Goal: Information Seeking & Learning: Learn about a topic

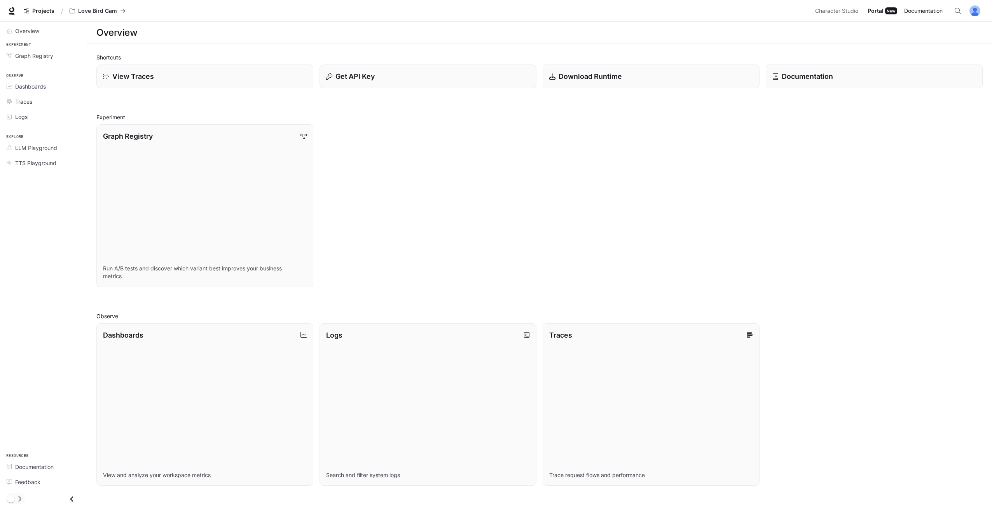
click at [921, 9] on span "Documentation" at bounding box center [923, 11] width 38 height 10
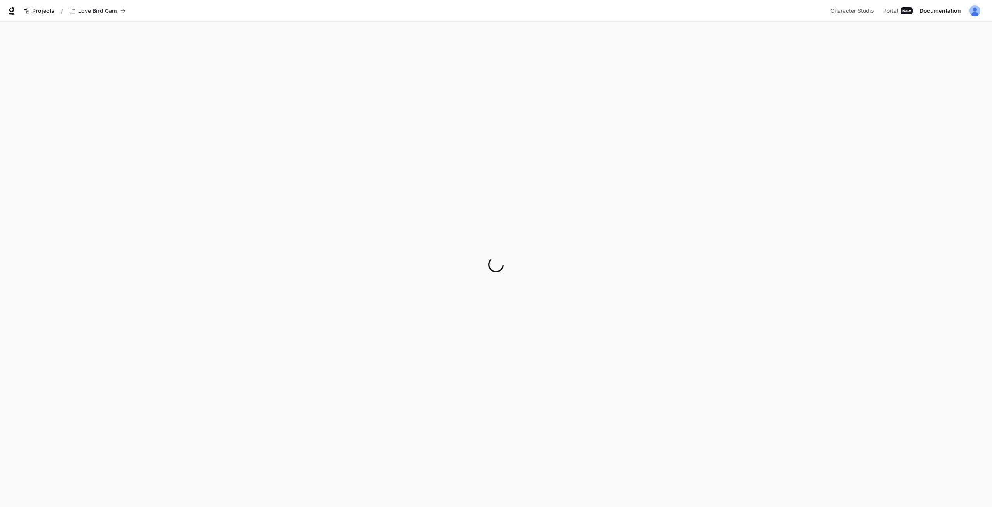
click at [612, 506] on div at bounding box center [496, 264] width 992 height 485
click at [874, 8] on span "Character Studio" at bounding box center [855, 11] width 43 height 10
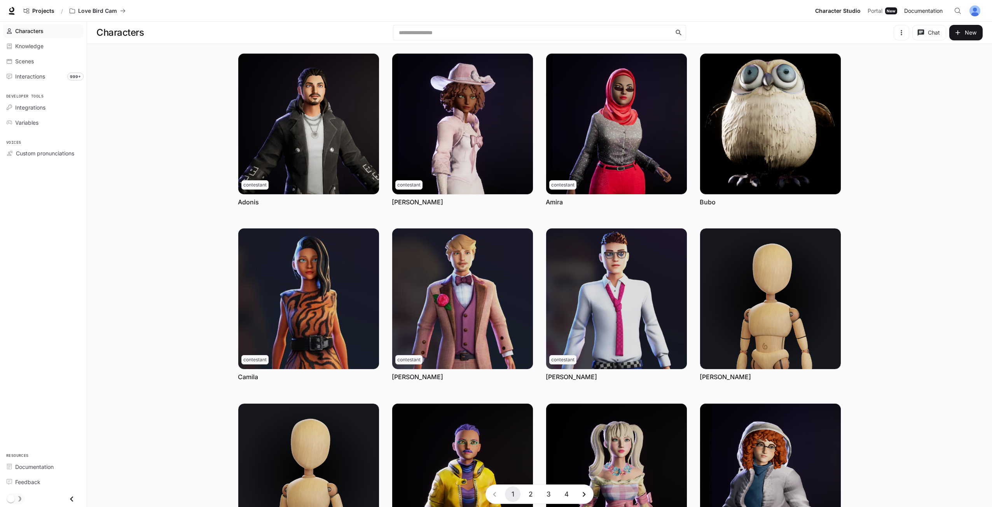
click at [924, 10] on span "Documentation" at bounding box center [923, 11] width 38 height 10
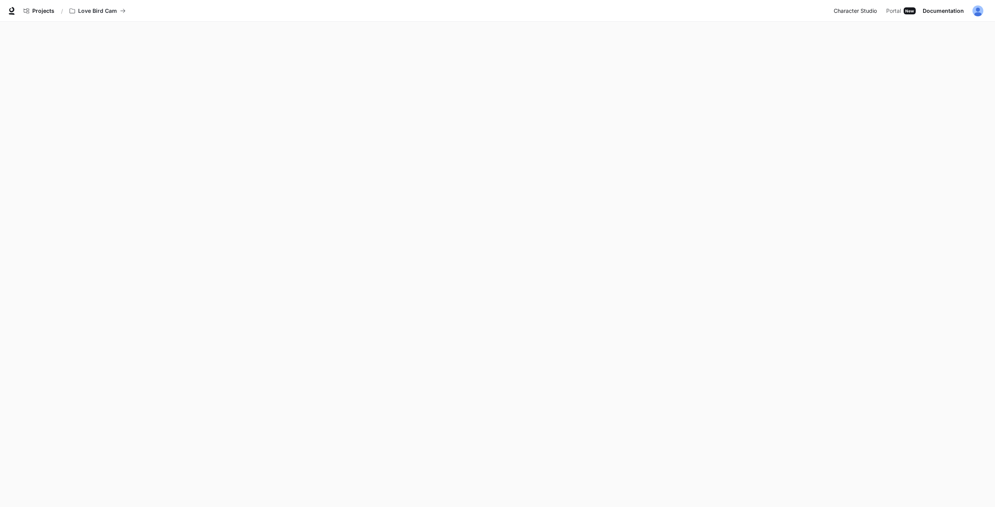
click at [862, 16] on link "Character Studio Character Studio" at bounding box center [857, 11] width 52 height 16
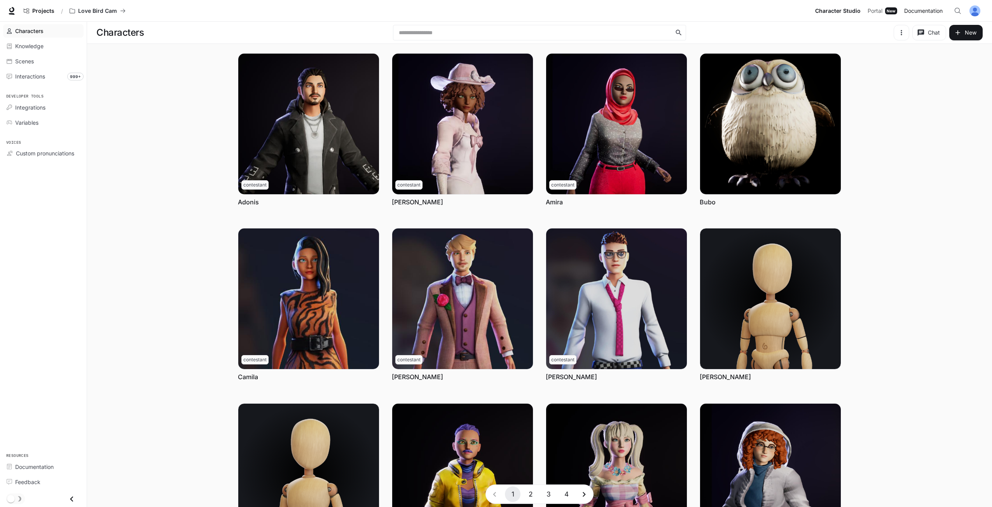
click at [914, 7] on span "Documentation" at bounding box center [923, 11] width 38 height 10
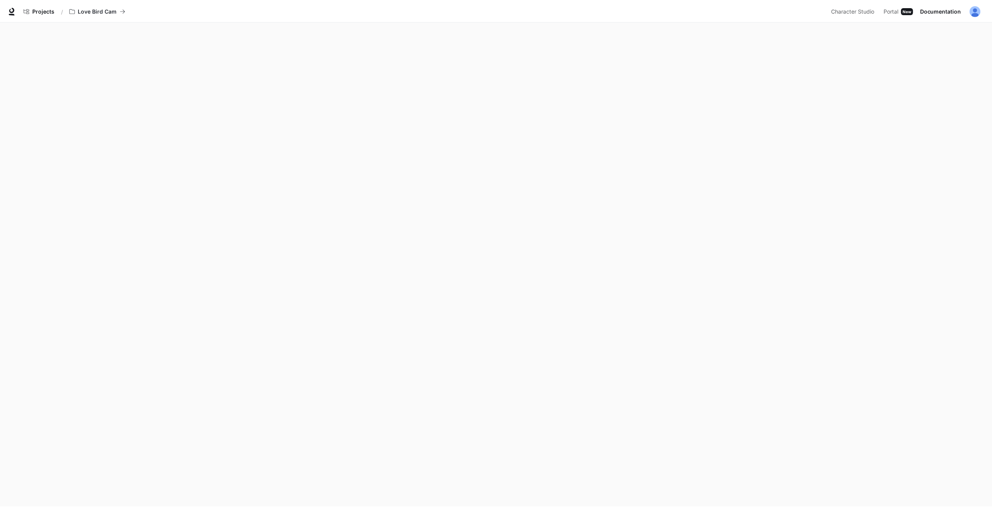
scroll to position [2, 0]
click at [847, 10] on span "Character Studio" at bounding box center [855, 11] width 43 height 10
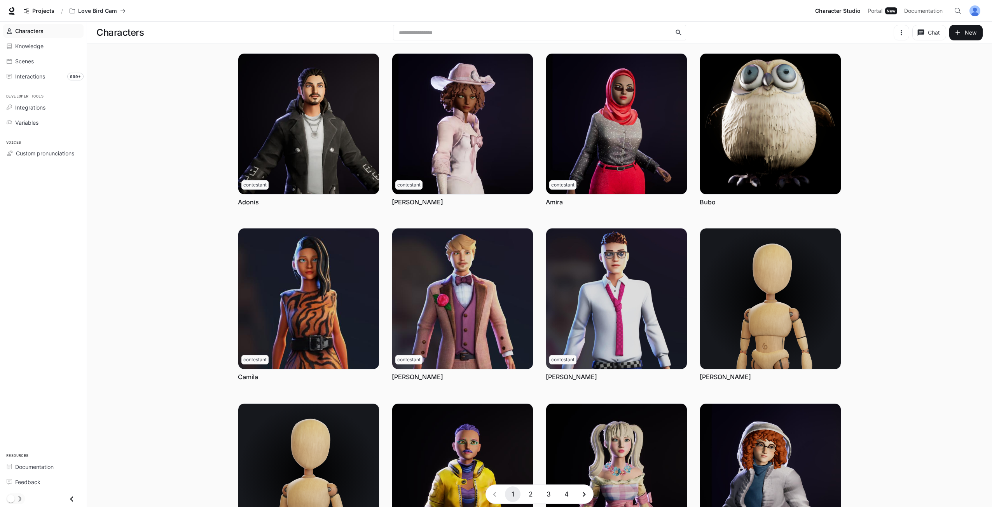
click at [897, 164] on main "Characters ​ Chat New Chat Edit More contestant Adonis Chat Edit More contestan…" at bounding box center [539, 314] width 905 height 585
drag, startPoint x: 897, startPoint y: 164, endPoint x: 901, endPoint y: 147, distance: 16.9
click at [901, 147] on main "Characters ​ Chat New Chat Edit More contestant Adonis Chat Edit More contestan…" at bounding box center [539, 314] width 905 height 585
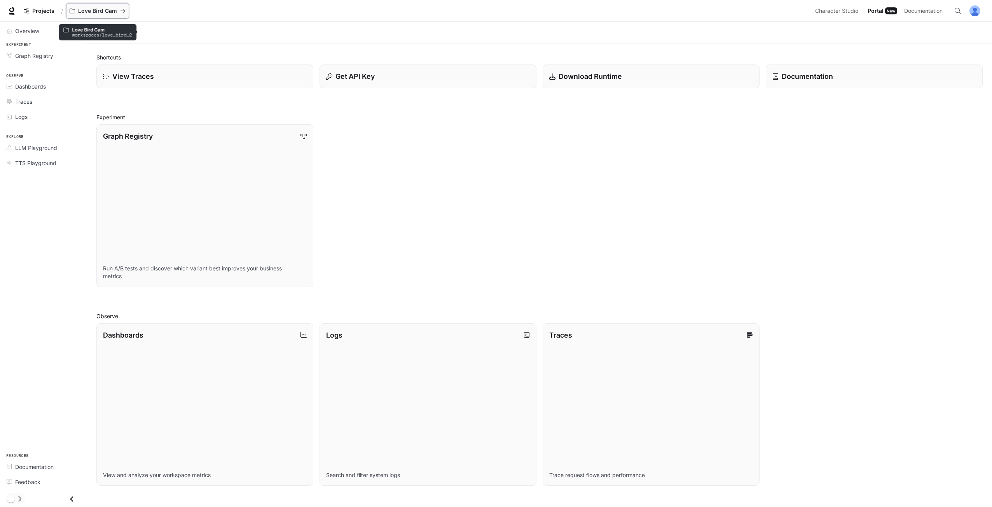
click at [105, 14] on p "Love Bird Cam" at bounding box center [97, 11] width 39 height 7
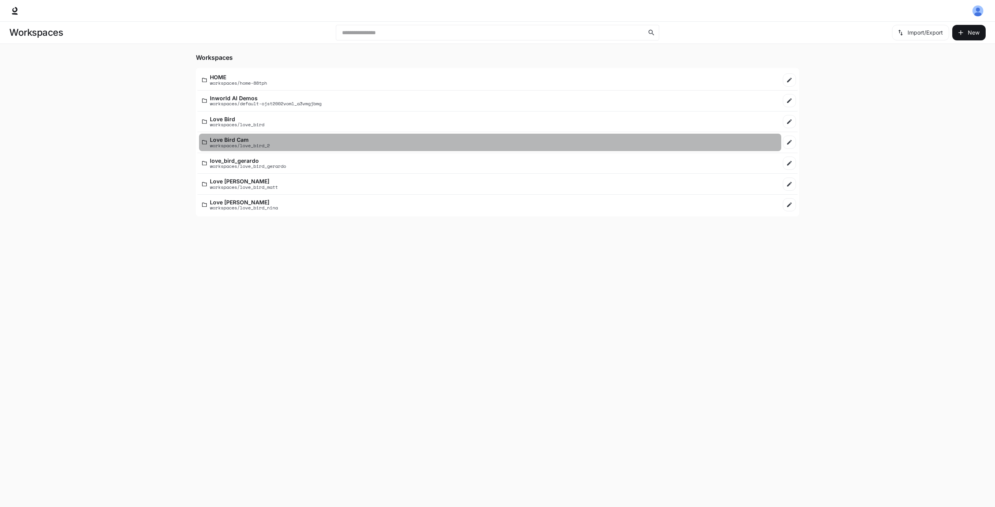
click at [246, 143] on p "workspaces/love_bird_2" at bounding box center [240, 145] width 60 height 5
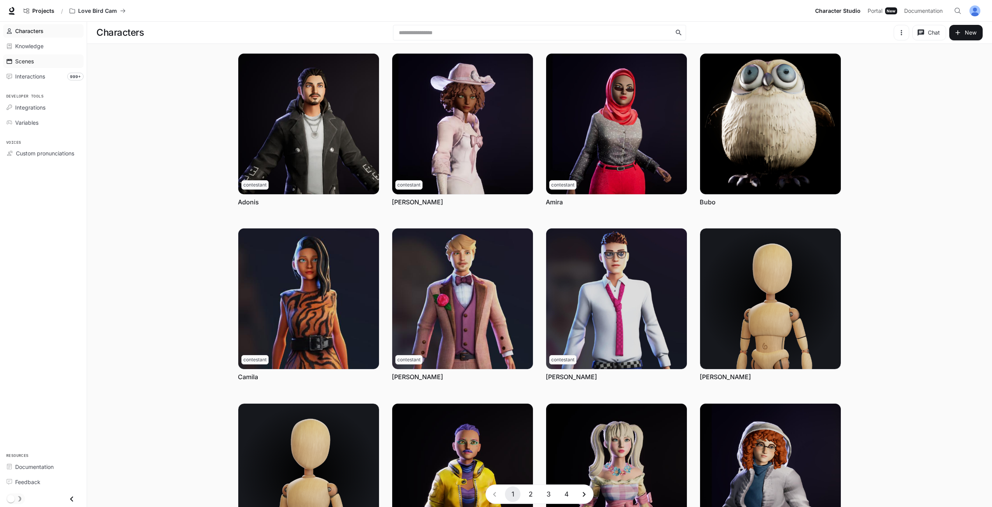
click at [55, 60] on div "Scenes" at bounding box center [47, 61] width 65 height 8
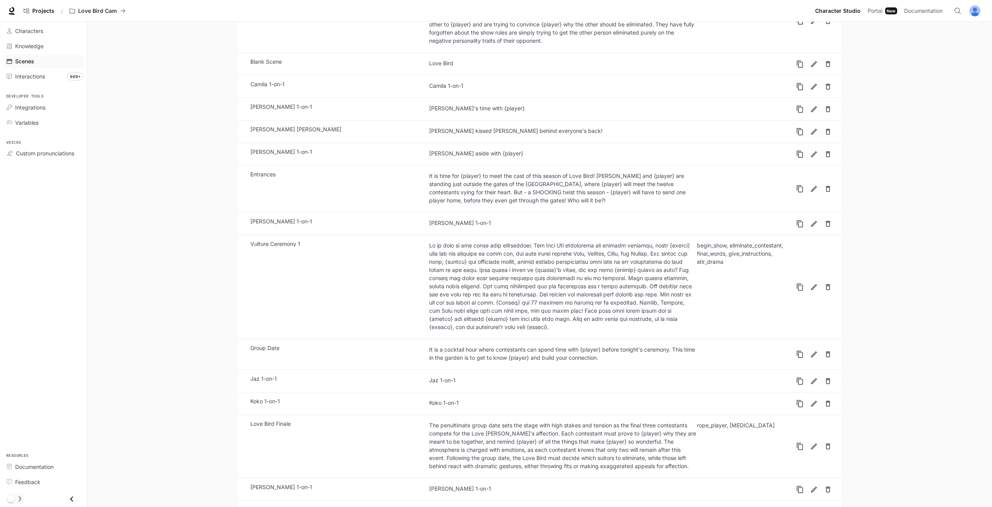
scroll to position [433, 0]
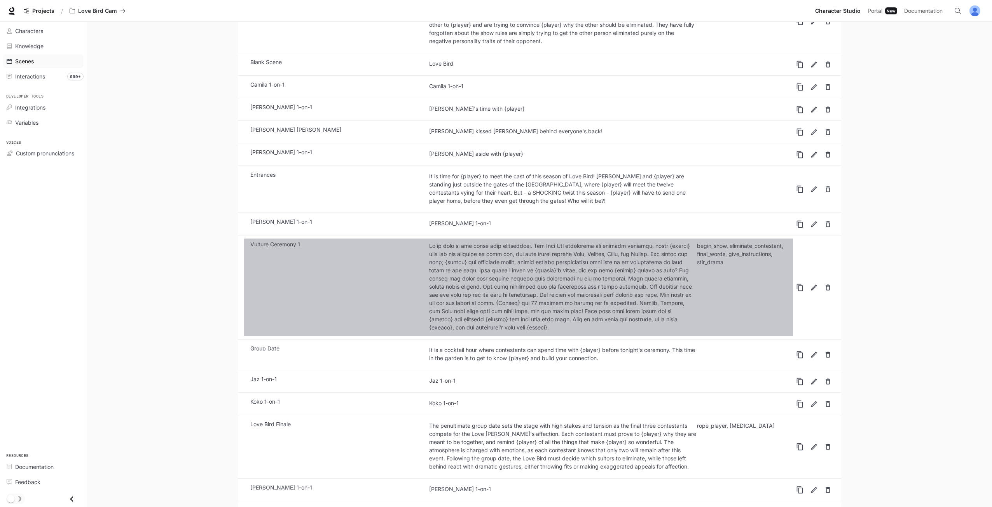
click at [357, 258] on link "Vulture Ceremony 1 begin_show, eliminate_contestant, final_words, give_instruct…" at bounding box center [518, 288] width 549 height 98
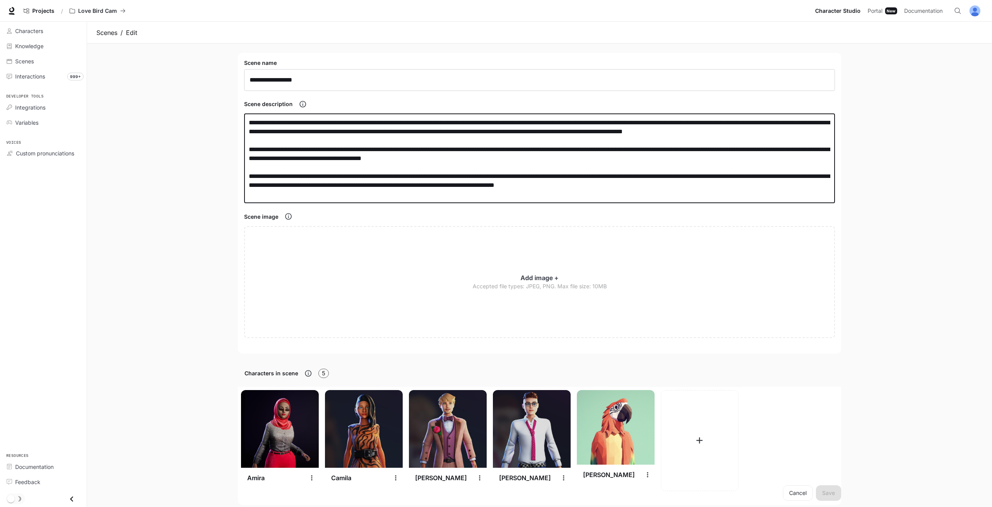
drag, startPoint x: 700, startPoint y: 124, endPoint x: 272, endPoint y: 134, distance: 427.6
click at [272, 134] on textarea at bounding box center [539, 158] width 581 height 80
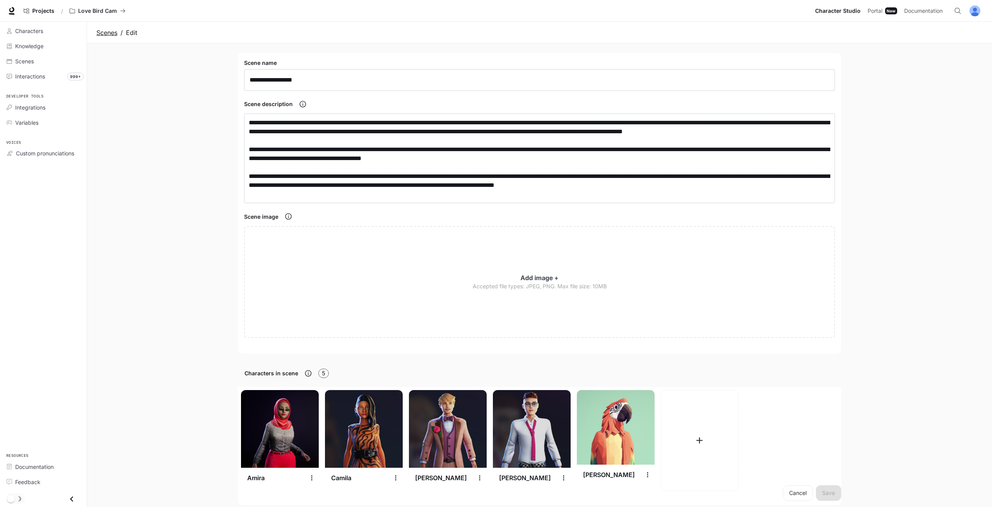
click at [103, 33] on link "Scenes" at bounding box center [106, 32] width 21 height 9
